Goal: Task Accomplishment & Management: Manage account settings

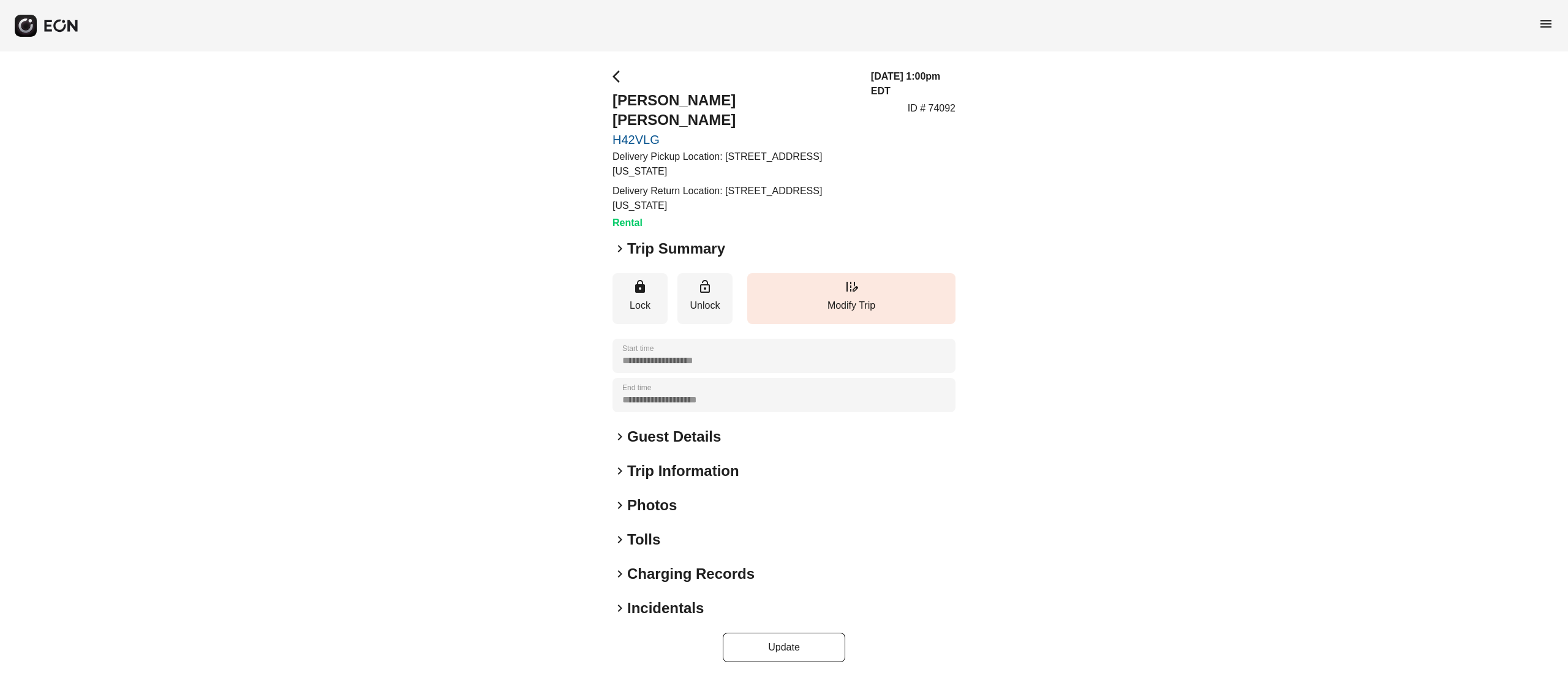
click at [653, 496] on h2 "Photos" at bounding box center [652, 505] width 50 height 20
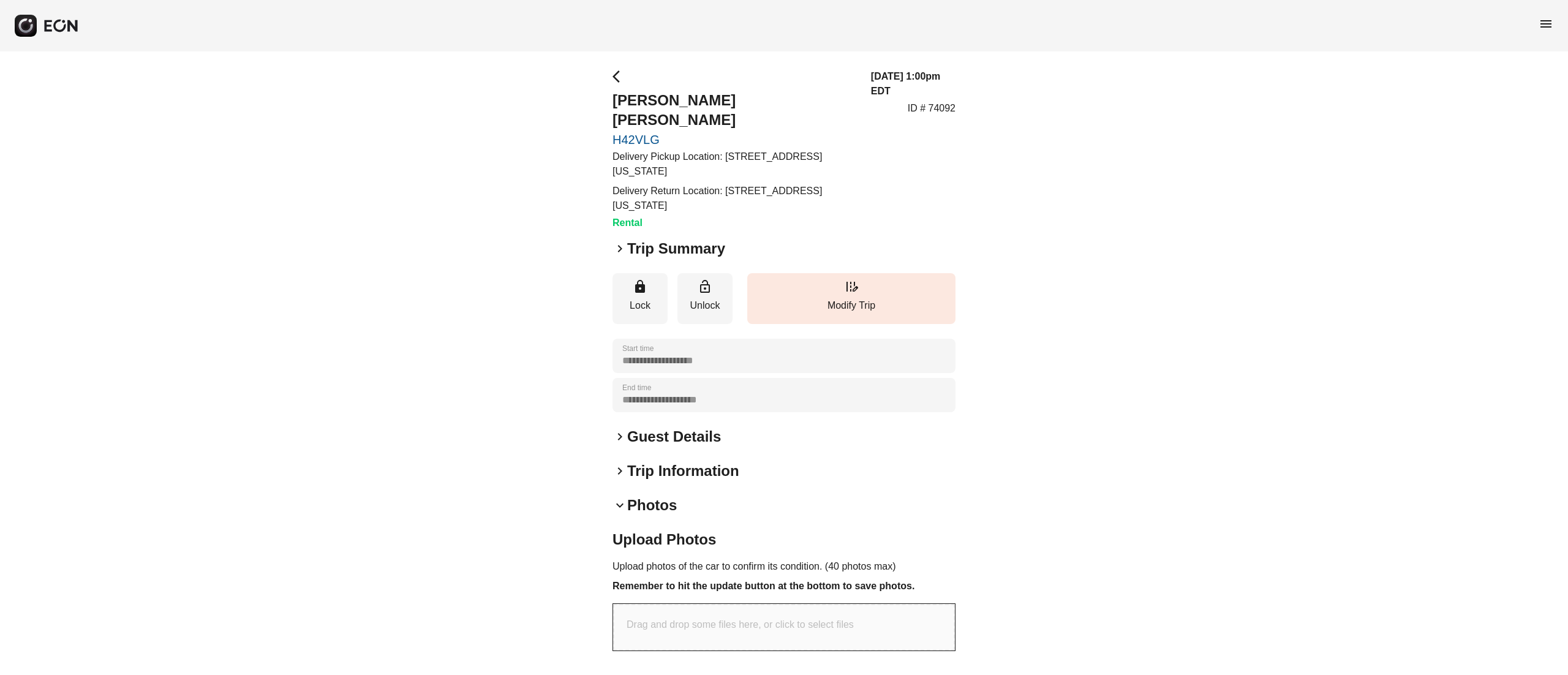
drag, startPoint x: 688, startPoint y: 430, endPoint x: 681, endPoint y: 424, distance: 9.2
click at [687, 430] on div "**********" at bounding box center [784, 439] width 343 height 739
click at [661, 461] on h2 "Trip Information" at bounding box center [683, 471] width 112 height 20
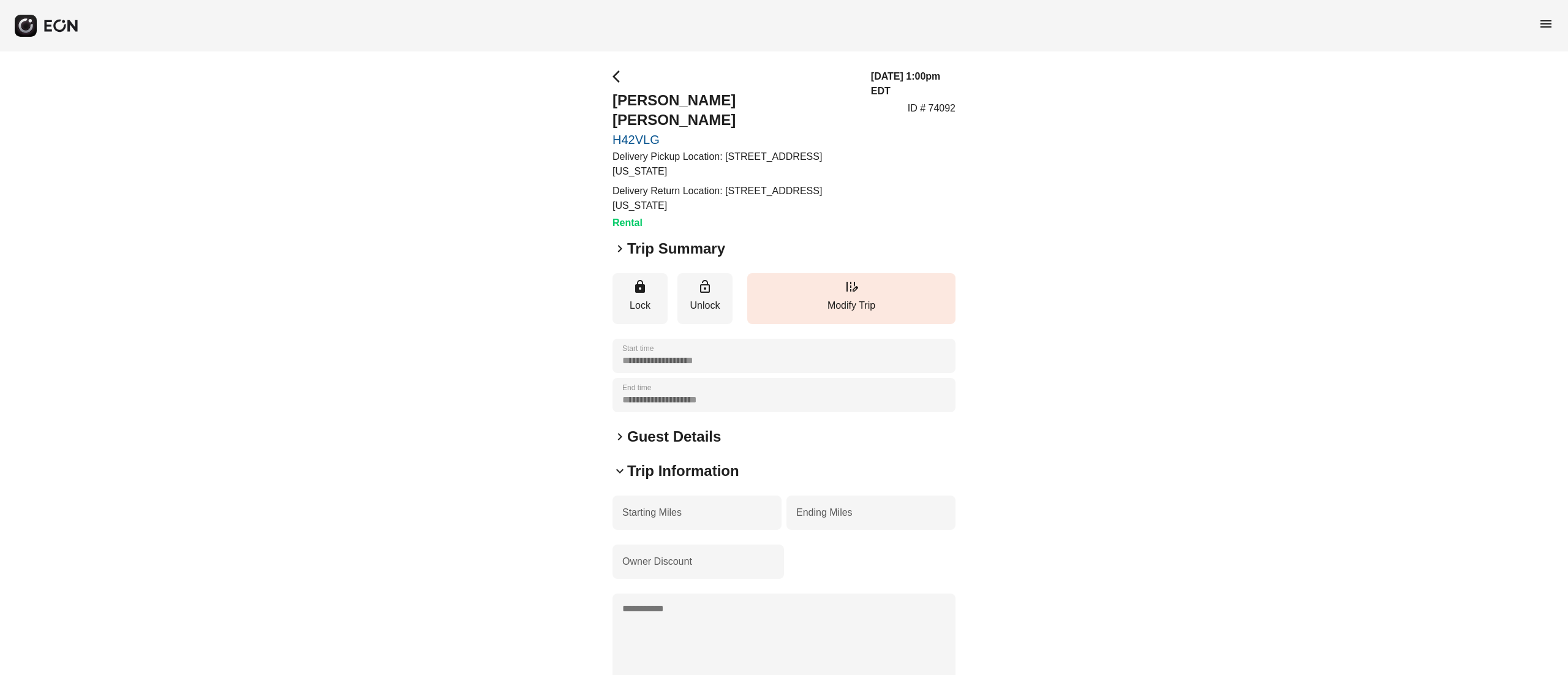
click at [661, 427] on h2 "Guest Details" at bounding box center [673, 436] width 94 height 20
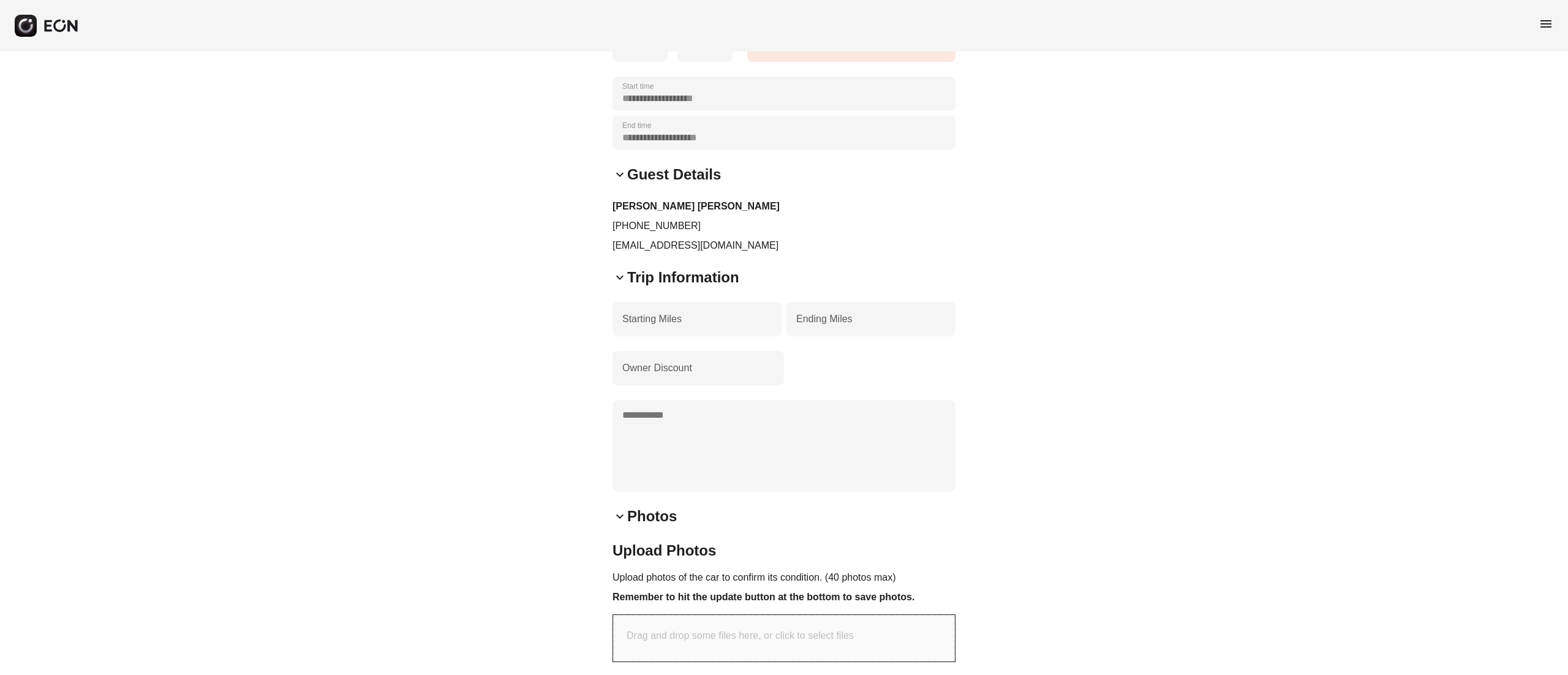
scroll to position [368, 0]
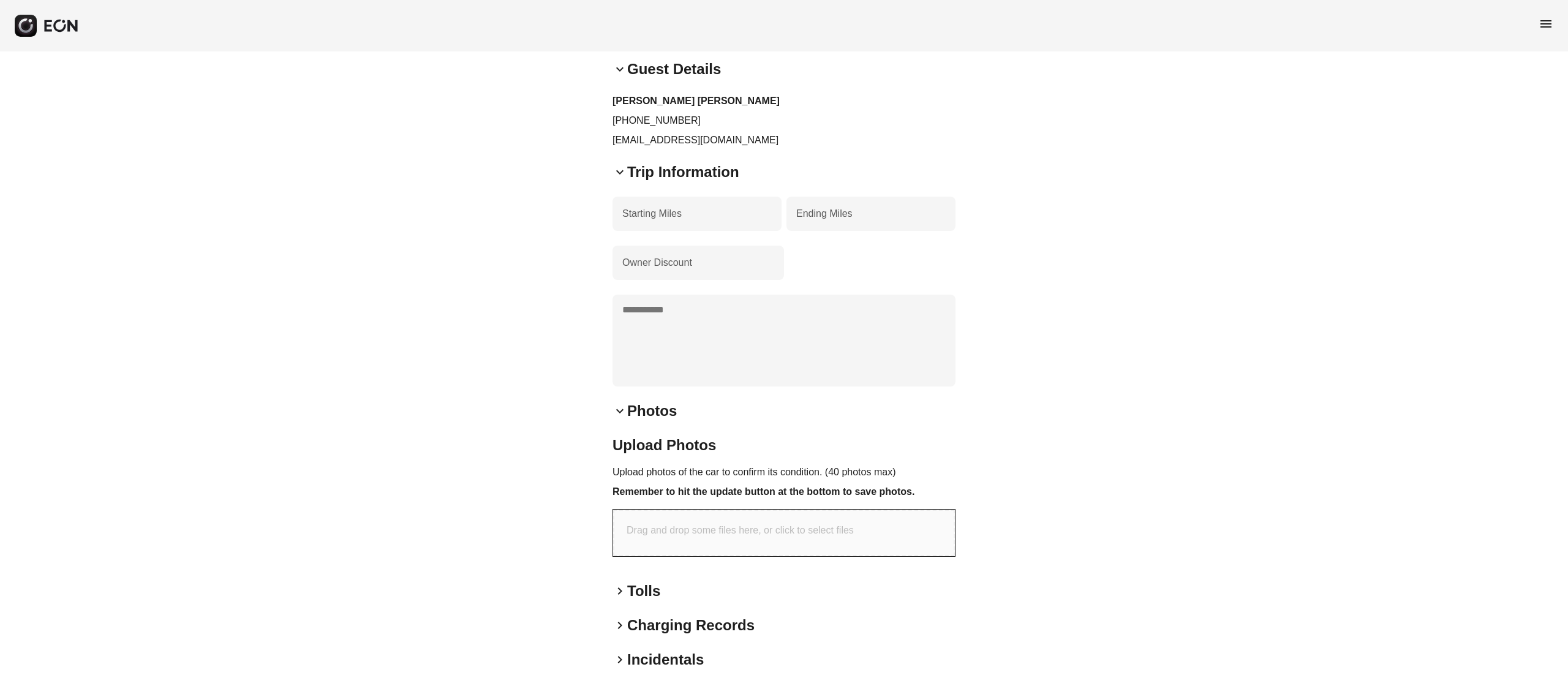
click at [727, 523] on p "Drag and drop some files here, or click to select files" at bounding box center [740, 531] width 227 height 15
type input "**********"
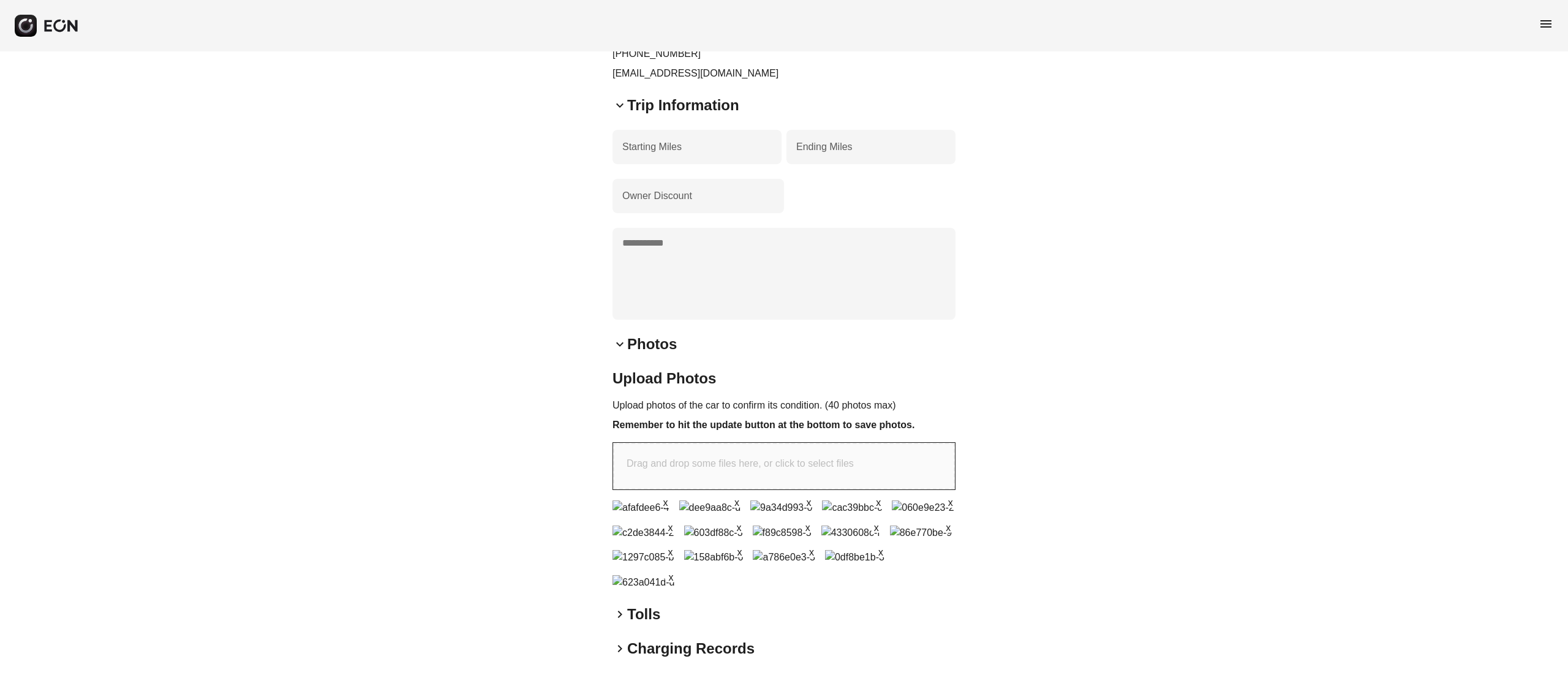
scroll to position [760, 0]
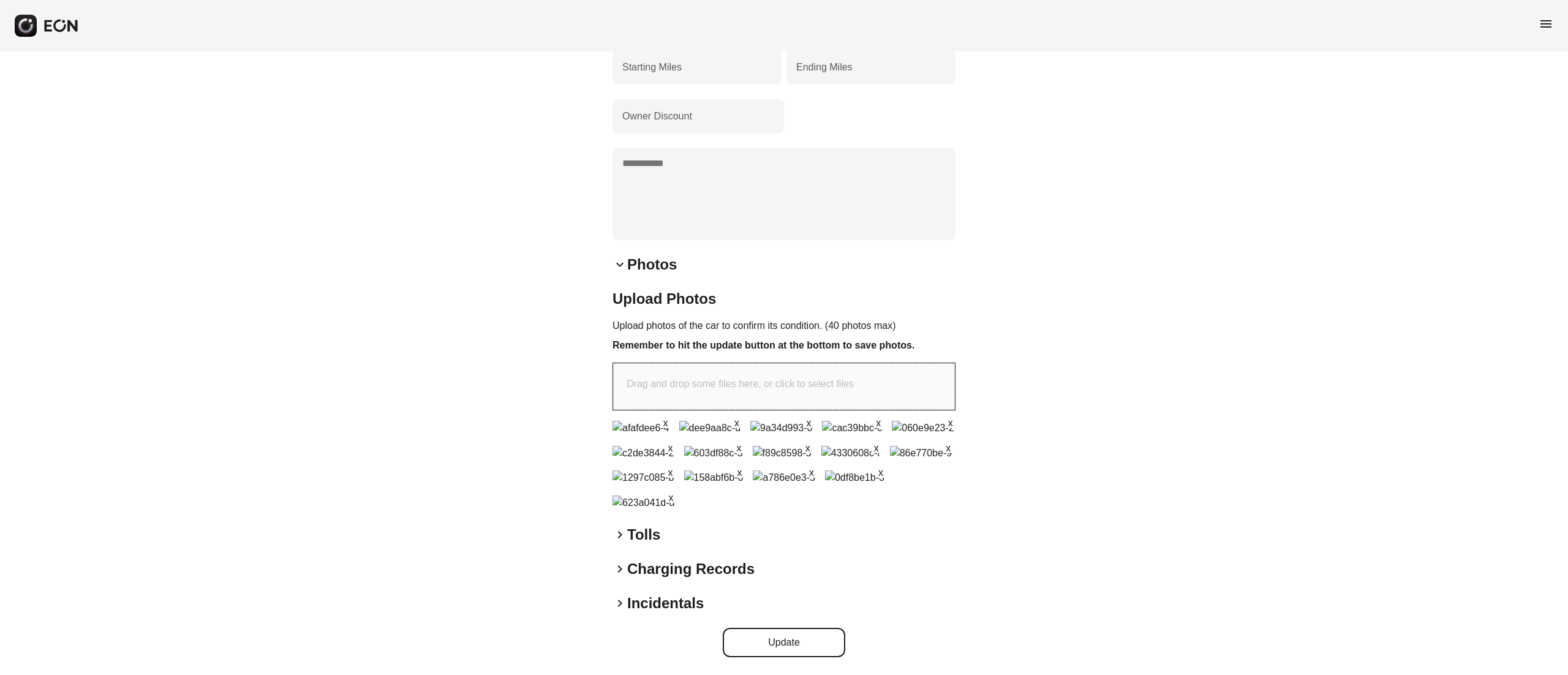
click at [811, 636] on button "Update" at bounding box center [784, 643] width 123 height 30
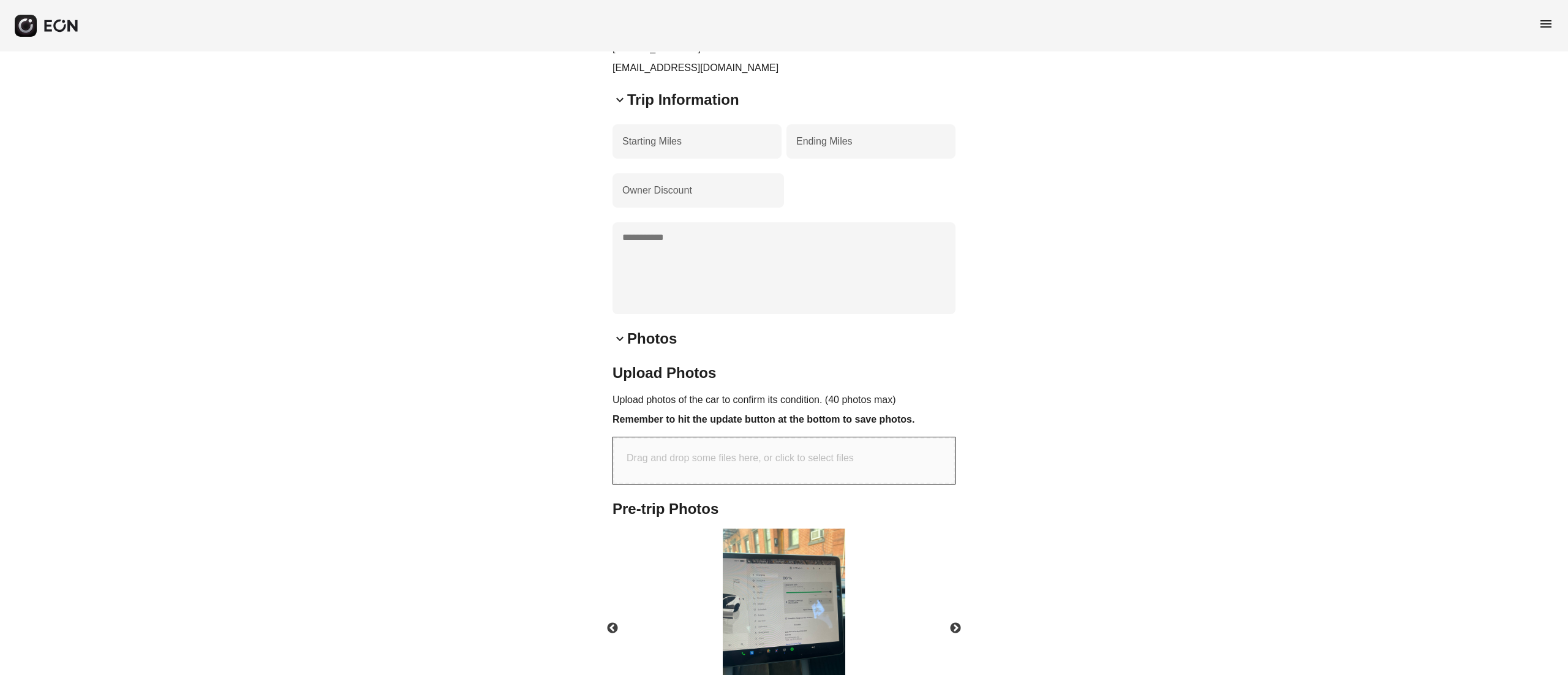
scroll to position [681, 0]
